Goal: Contribute content

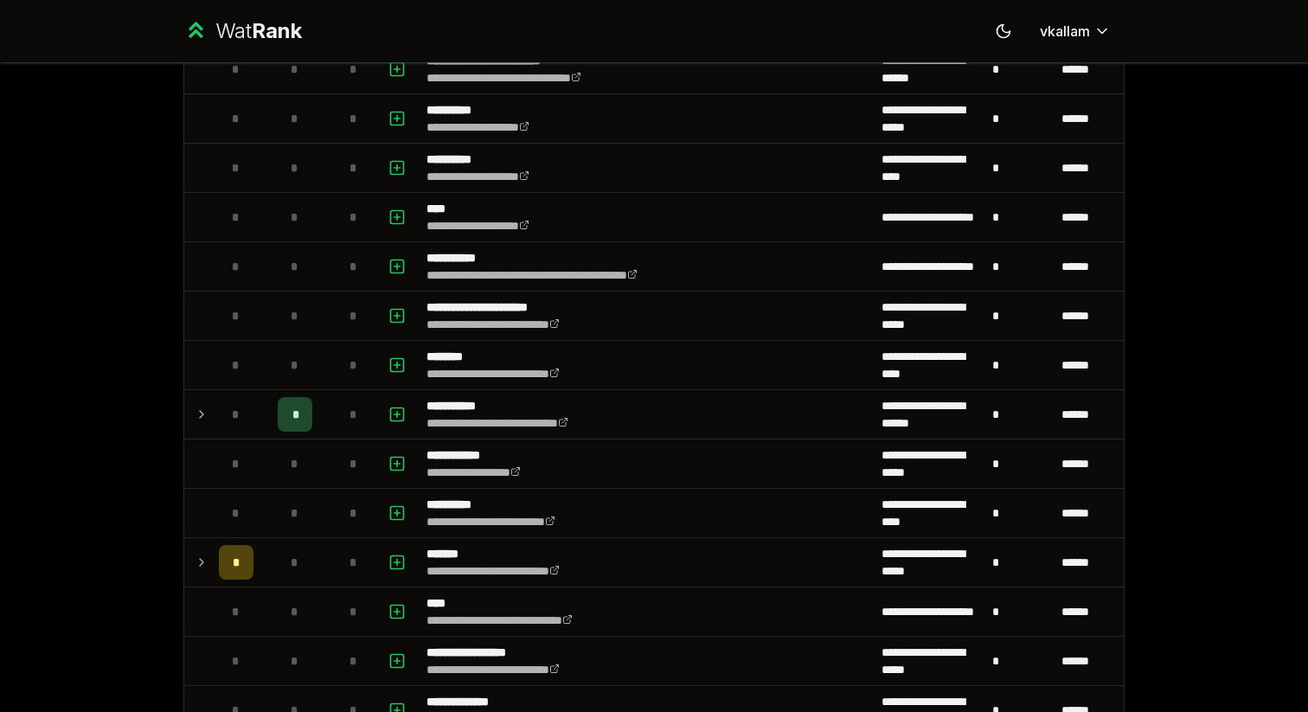
scroll to position [1379, 0]
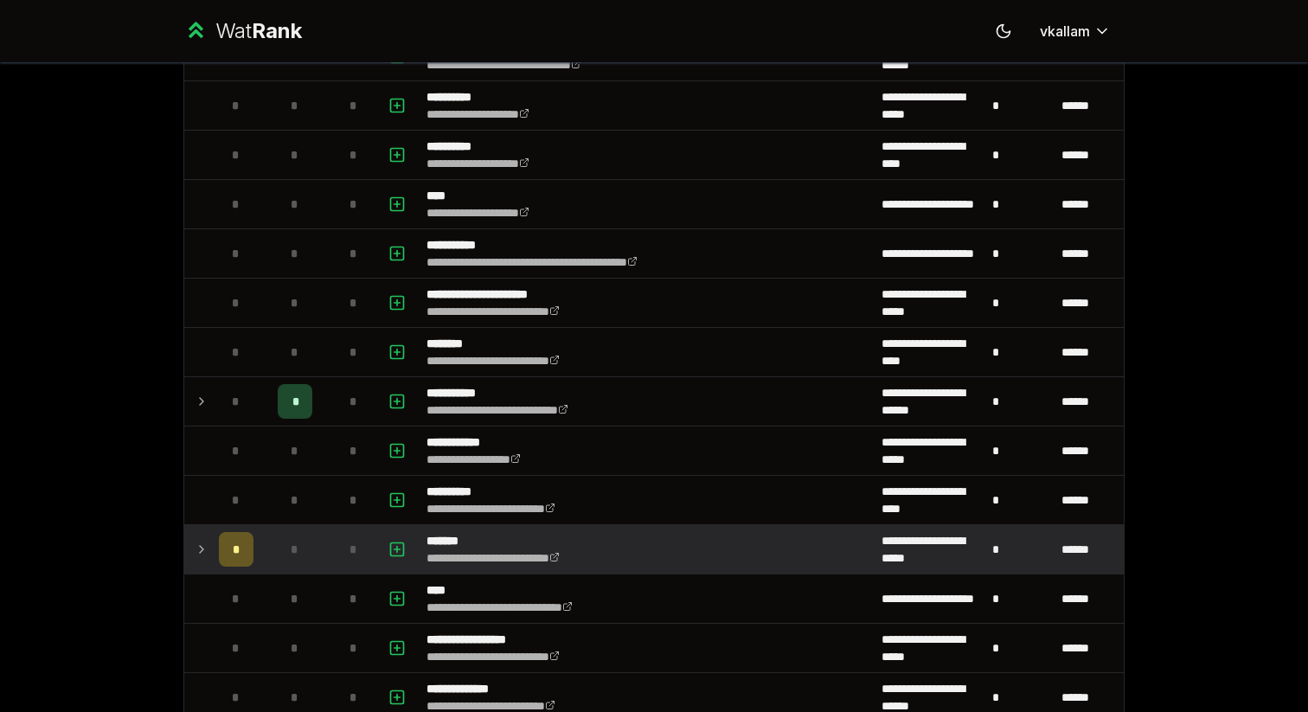
click at [200, 547] on icon at bounding box center [202, 549] width 14 height 21
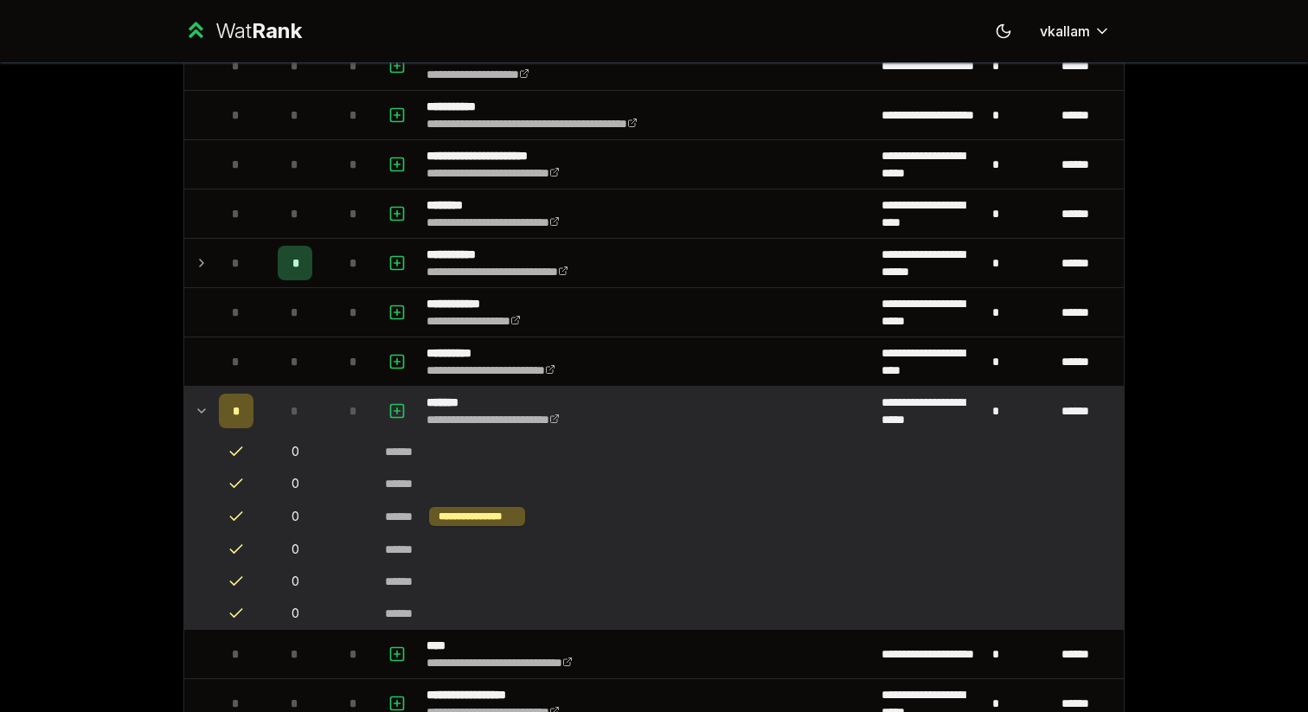
scroll to position [1515, 0]
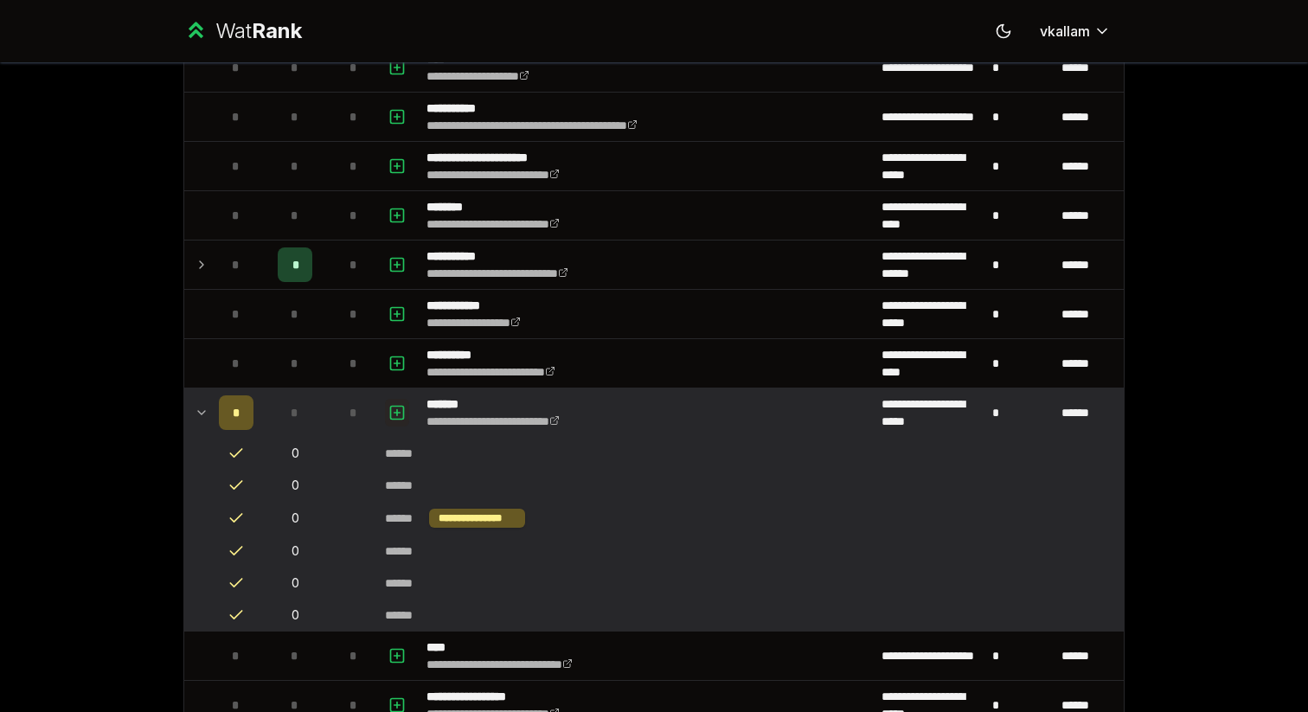
click at [399, 411] on icon "button" at bounding box center [397, 412] width 17 height 21
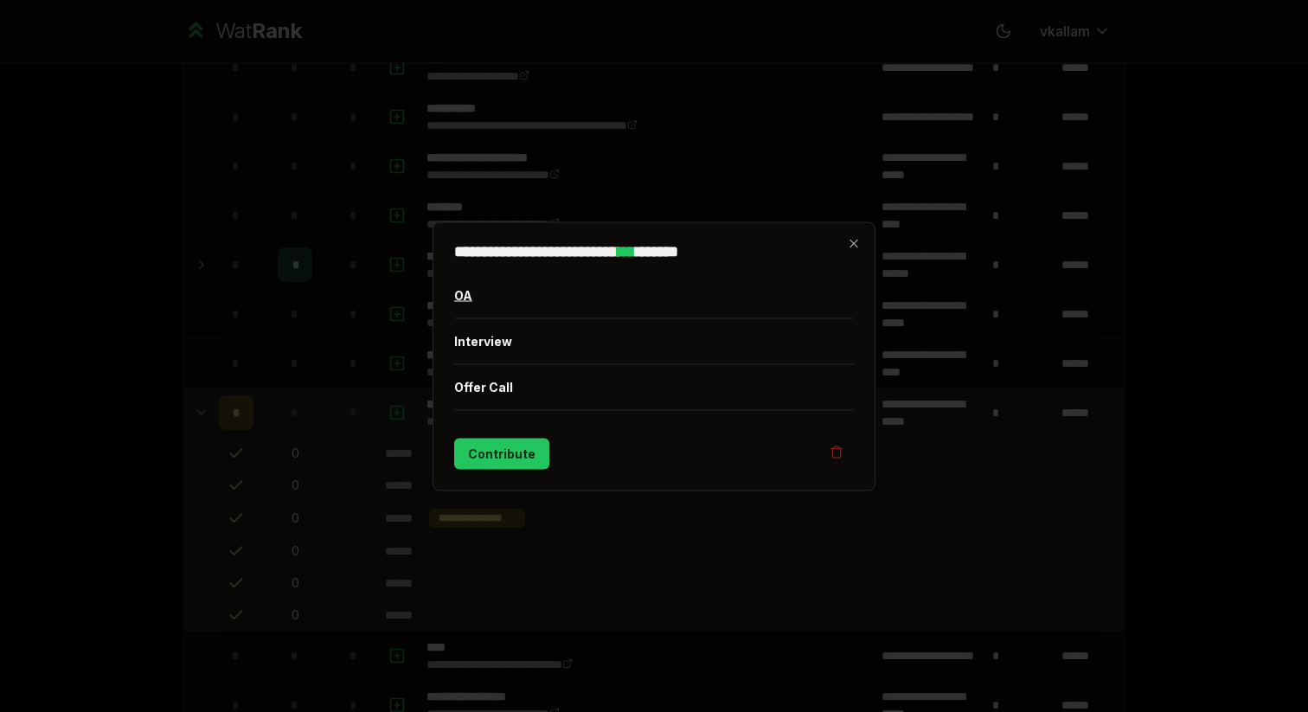
click at [522, 294] on button "OA" at bounding box center [654, 295] width 400 height 45
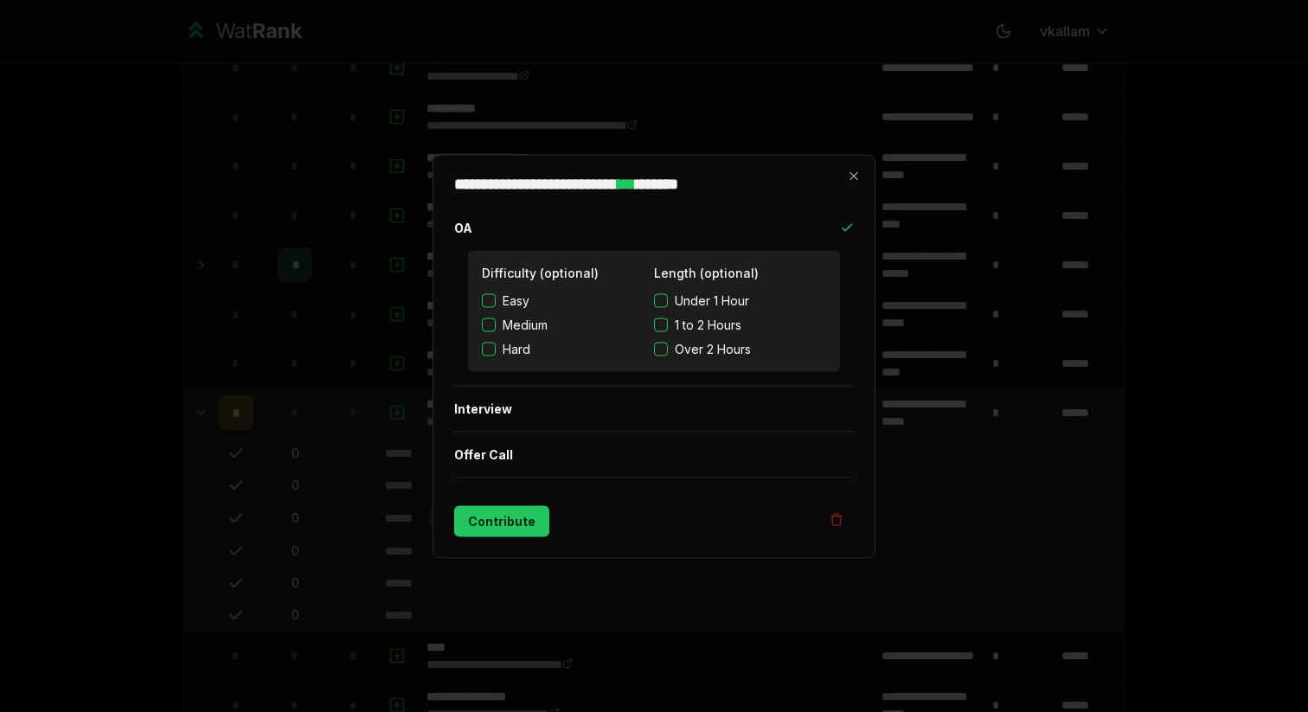
click at [658, 324] on button "1 to 2 Hours" at bounding box center [661, 325] width 14 height 14
click at [665, 318] on button "1 to 2 Hours" at bounding box center [661, 325] width 14 height 14
click at [659, 328] on button "1 to 2 Hours" at bounding box center [661, 325] width 14 height 14
click at [520, 523] on button "Contribute" at bounding box center [501, 520] width 95 height 31
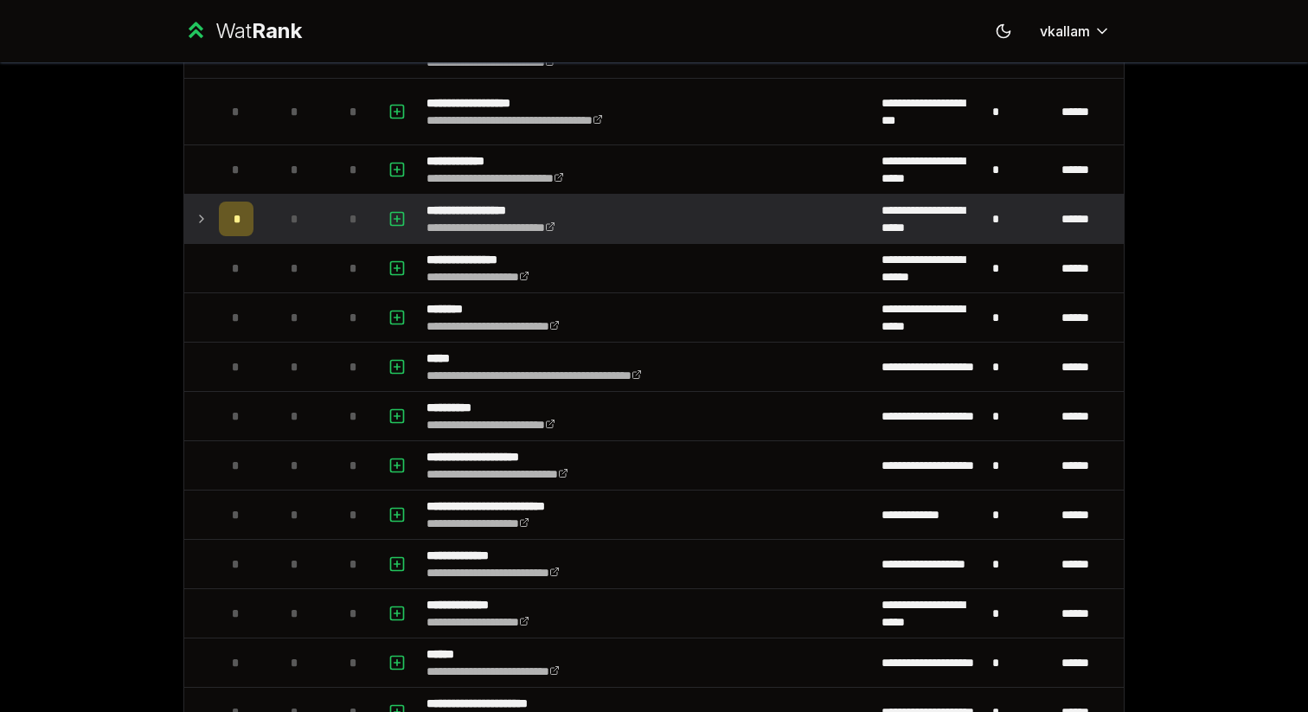
scroll to position [132, 0]
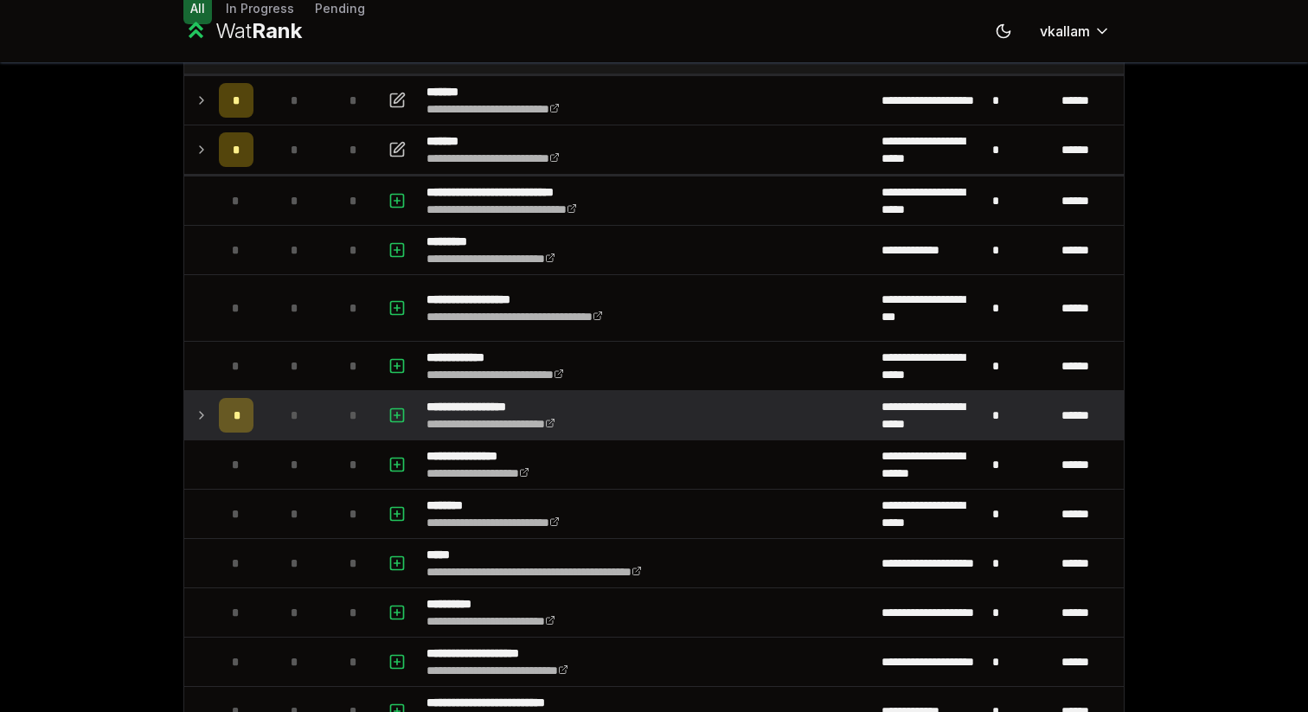
click at [203, 426] on td at bounding box center [198, 415] width 28 height 48
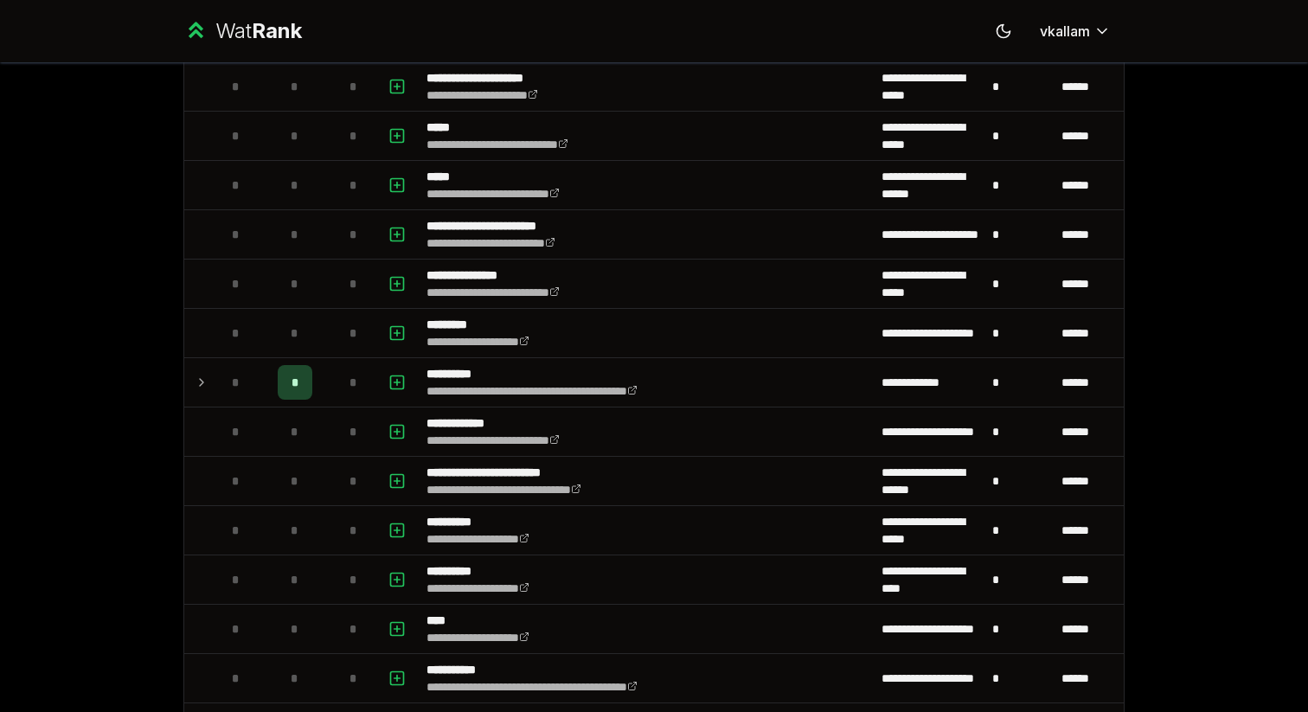
scroll to position [1183, 0]
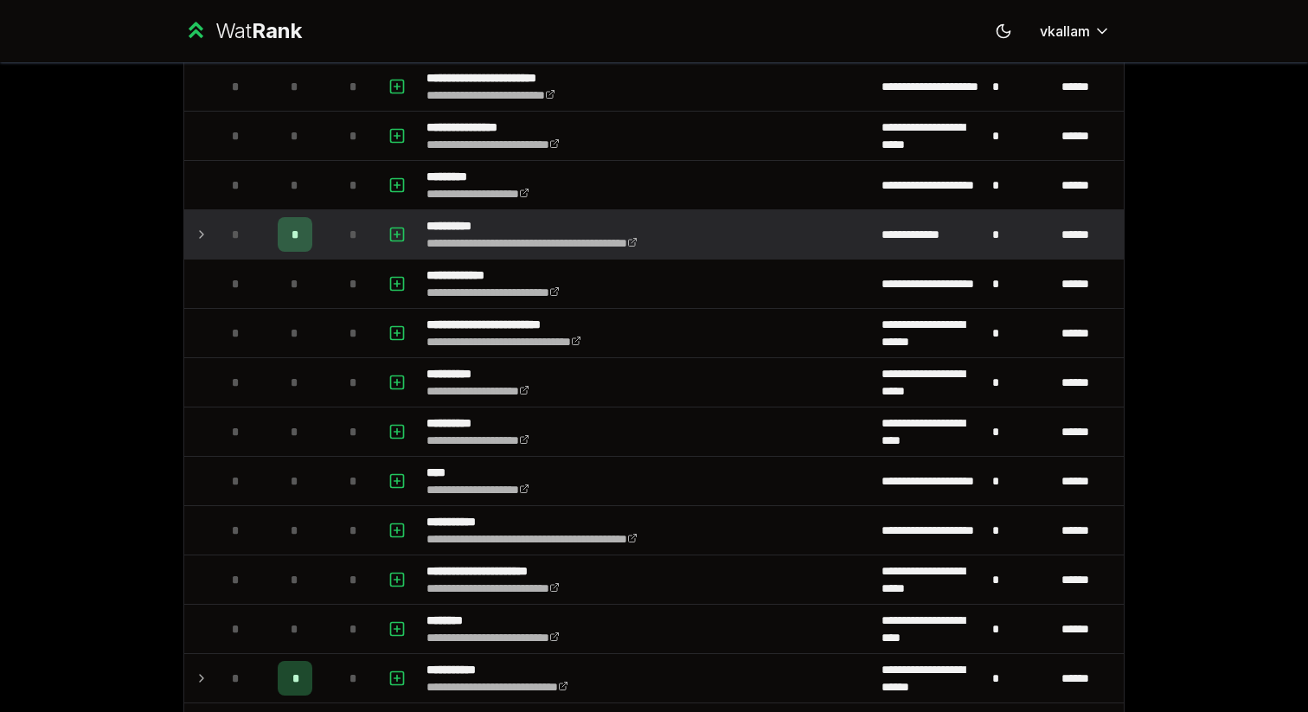
click at [204, 229] on icon at bounding box center [202, 234] width 14 height 21
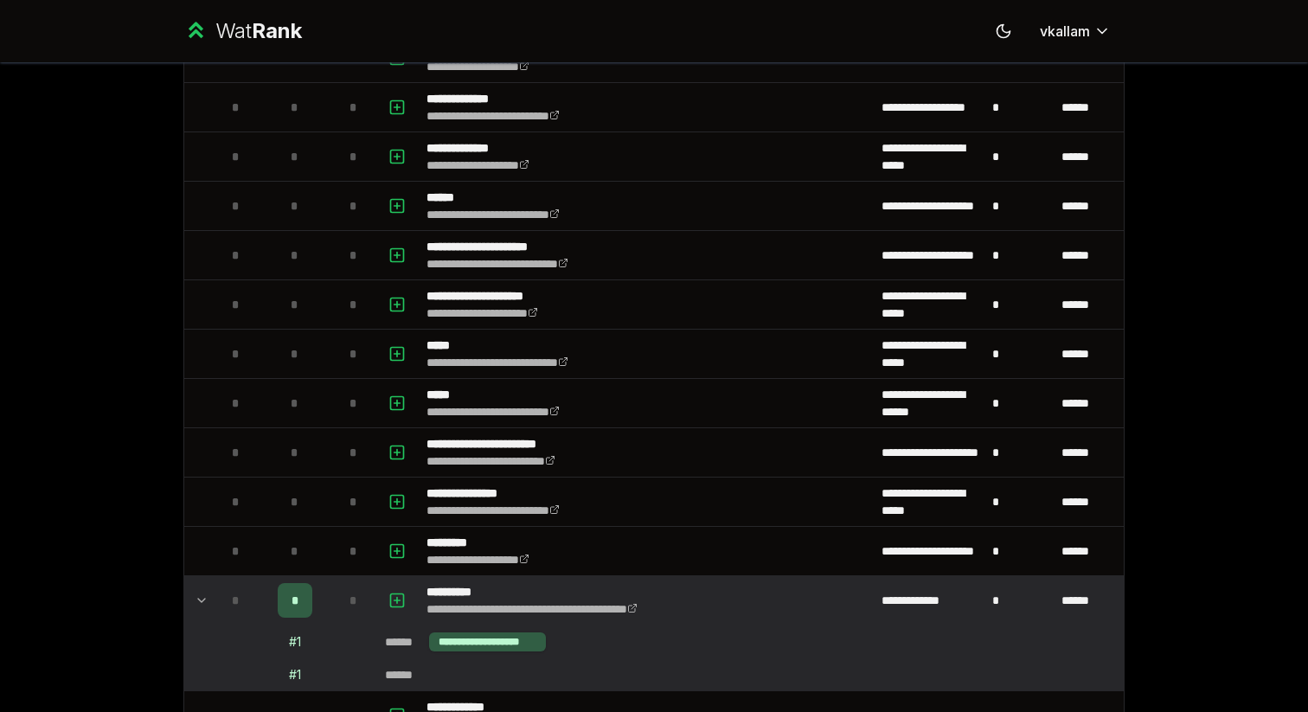
scroll to position [0, 0]
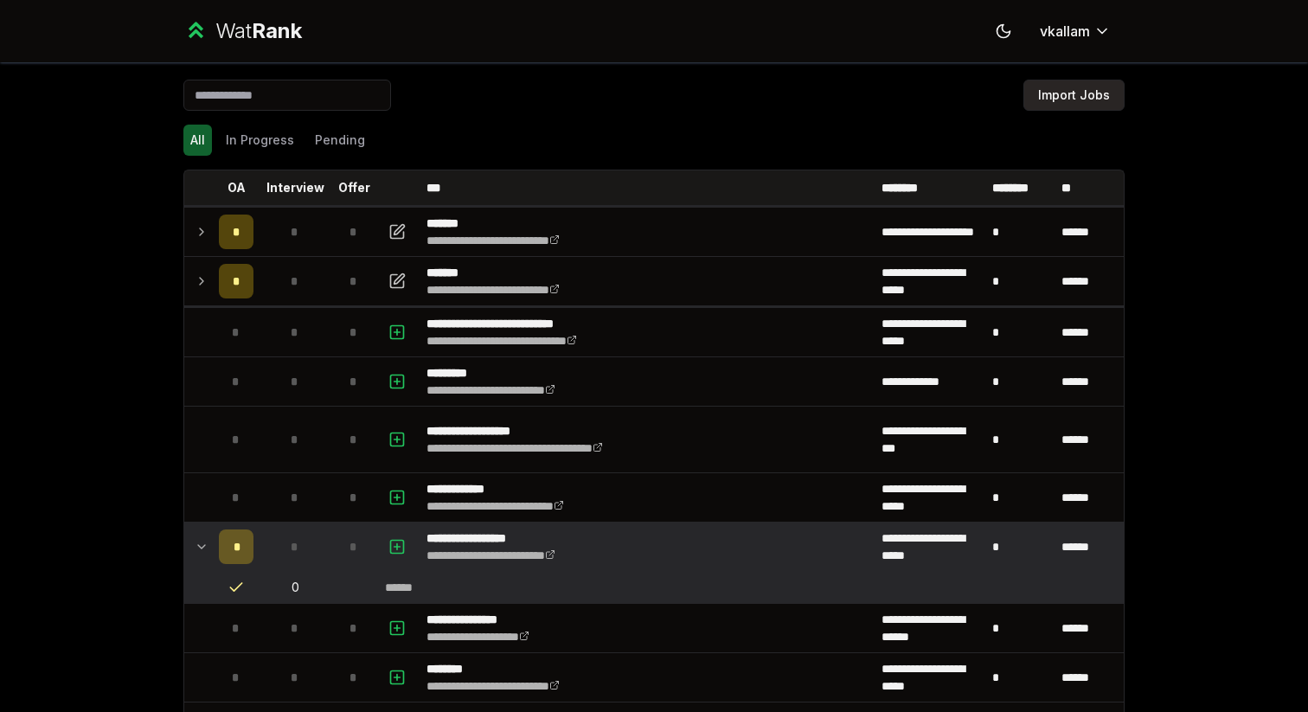
click at [1096, 100] on button "Import Jobs" at bounding box center [1074, 95] width 101 height 31
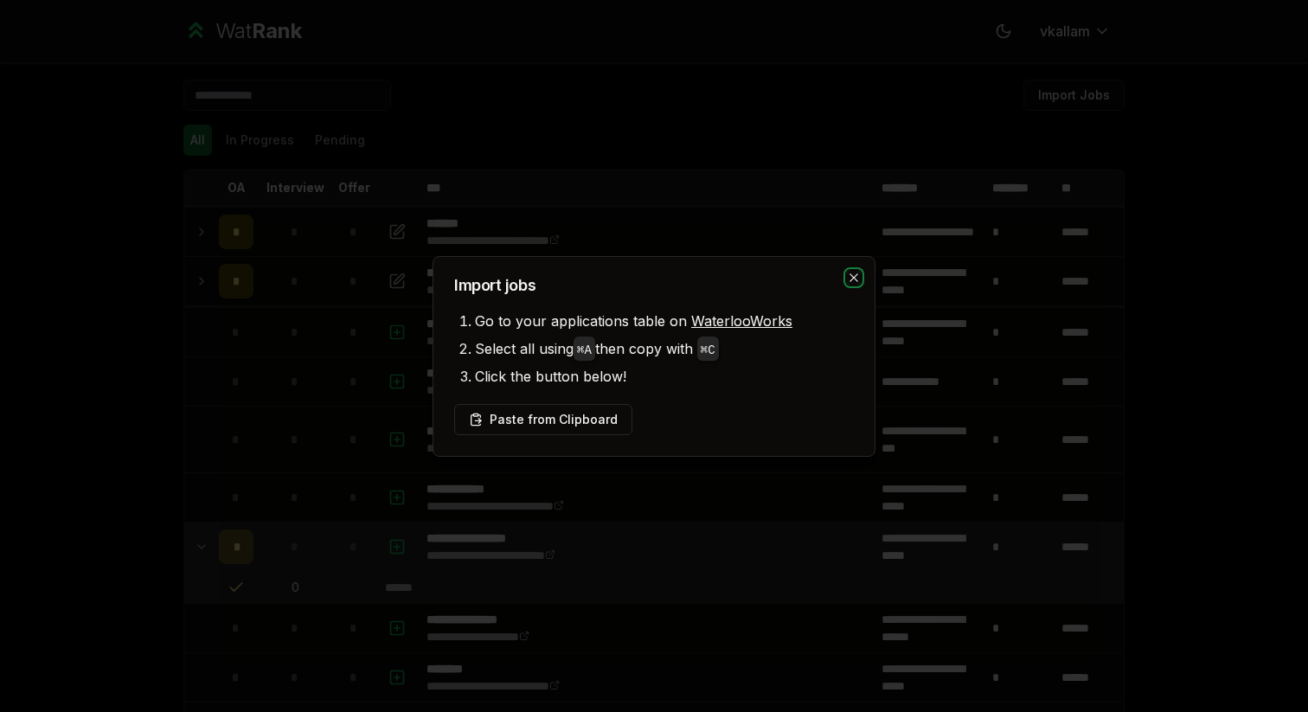
click at [860, 278] on icon "button" at bounding box center [854, 278] width 14 height 14
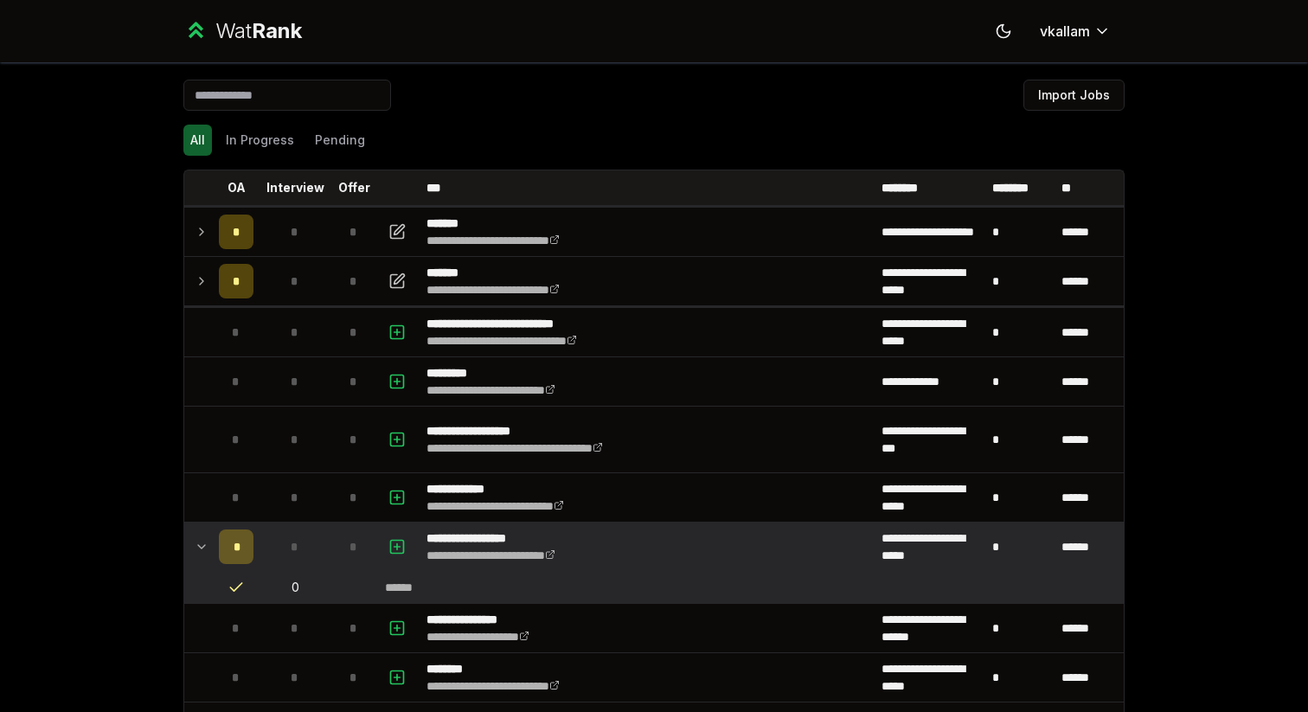
click at [917, 23] on div "Wat Rank Toggle theme vkallam" at bounding box center [654, 31] width 997 height 62
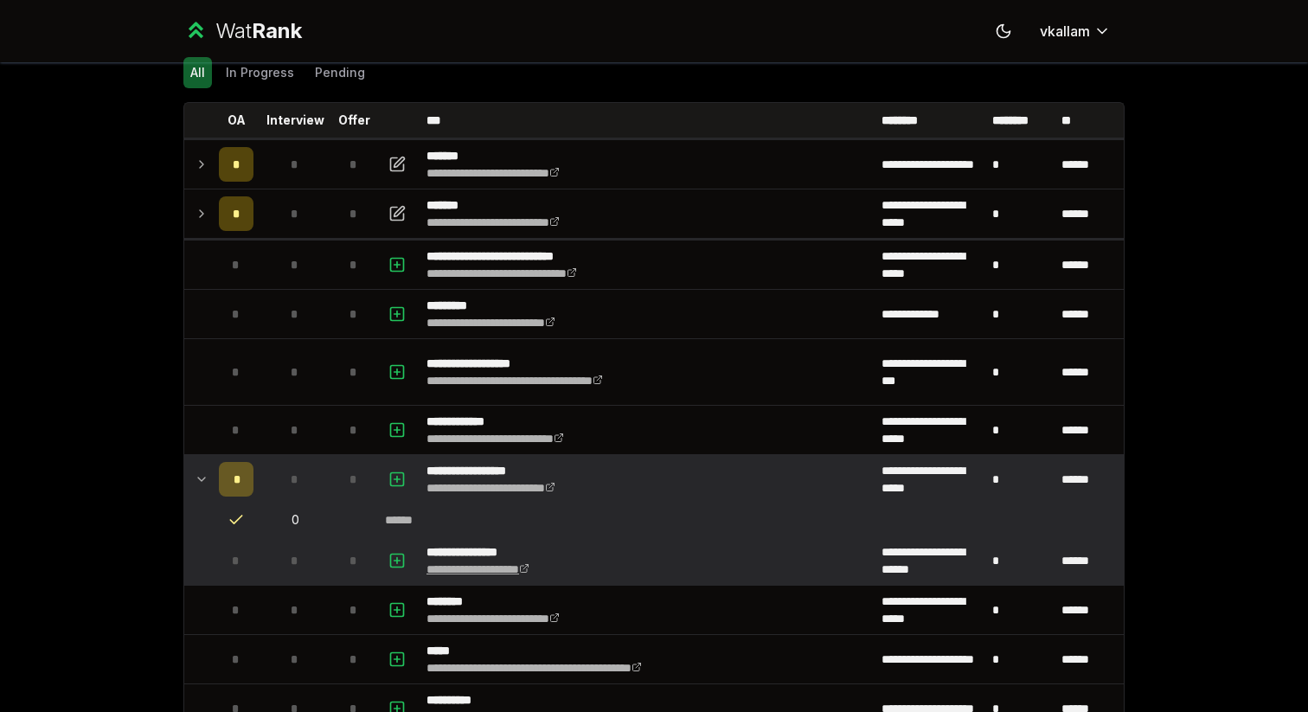
scroll to position [70, 0]
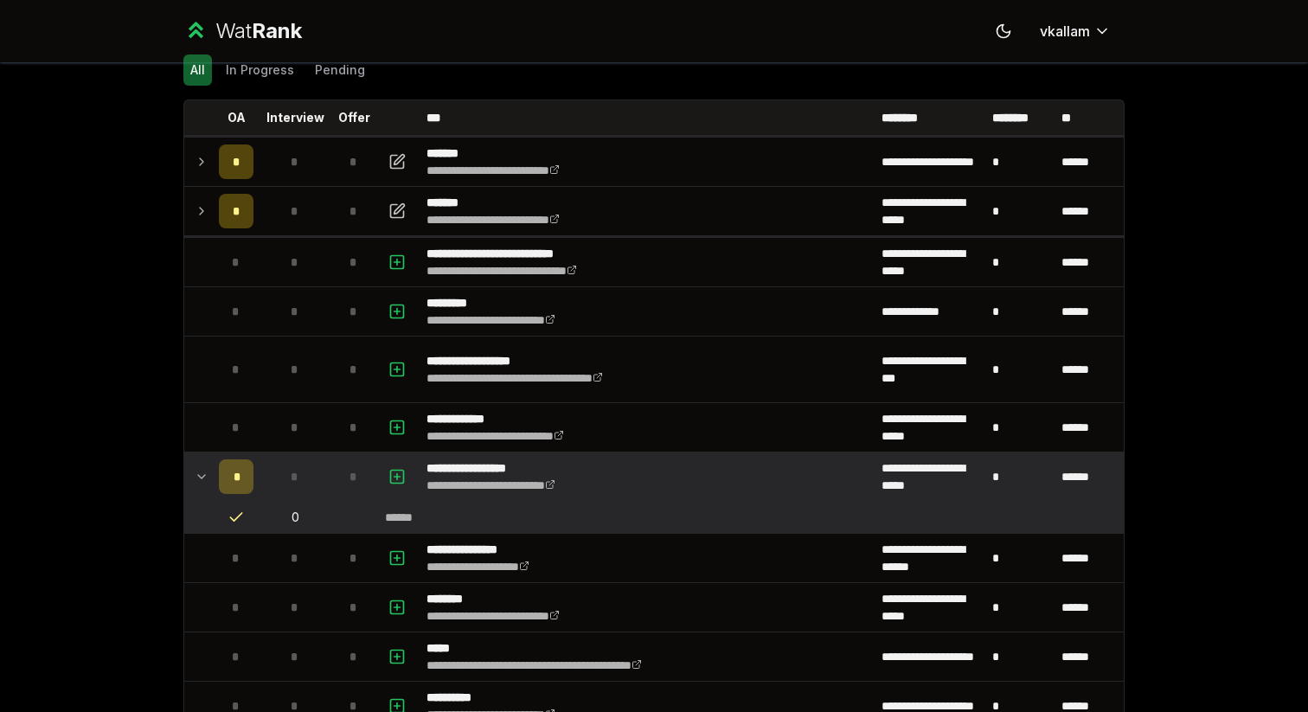
click at [193, 472] on td at bounding box center [198, 477] width 28 height 48
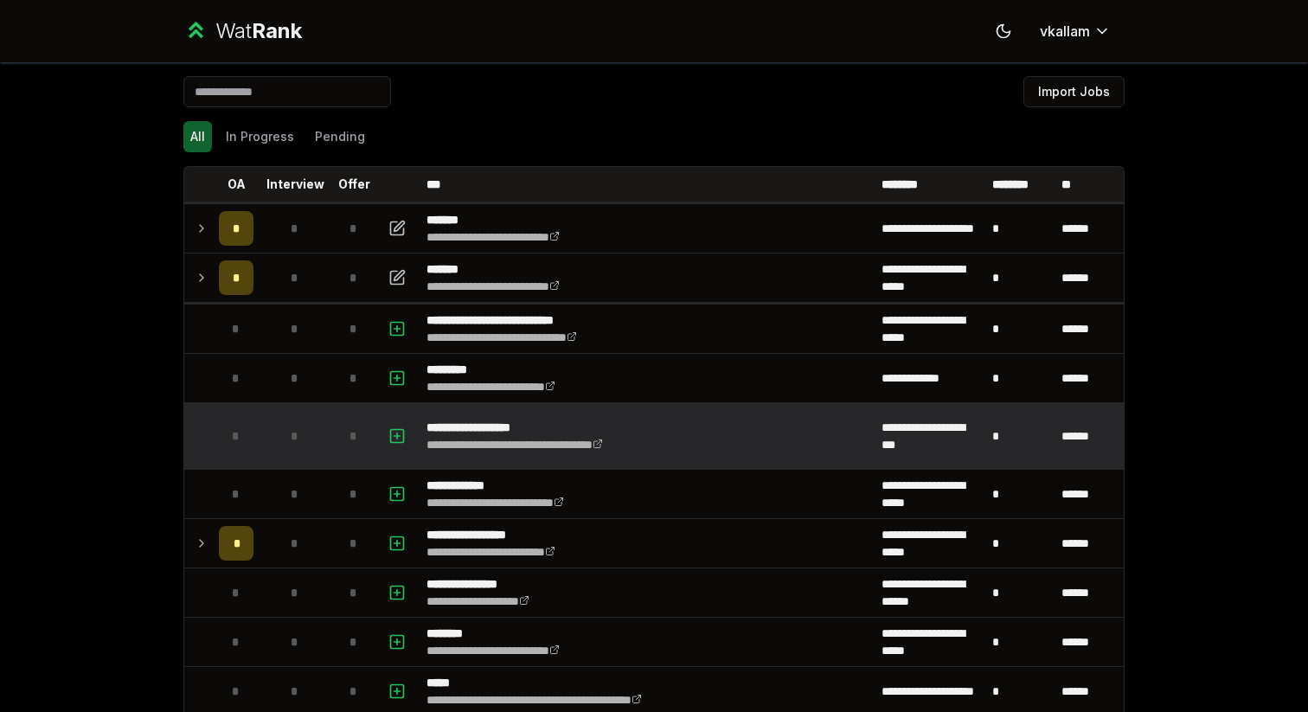
scroll to position [0, 0]
